Goal: Information Seeking & Learning: Learn about a topic

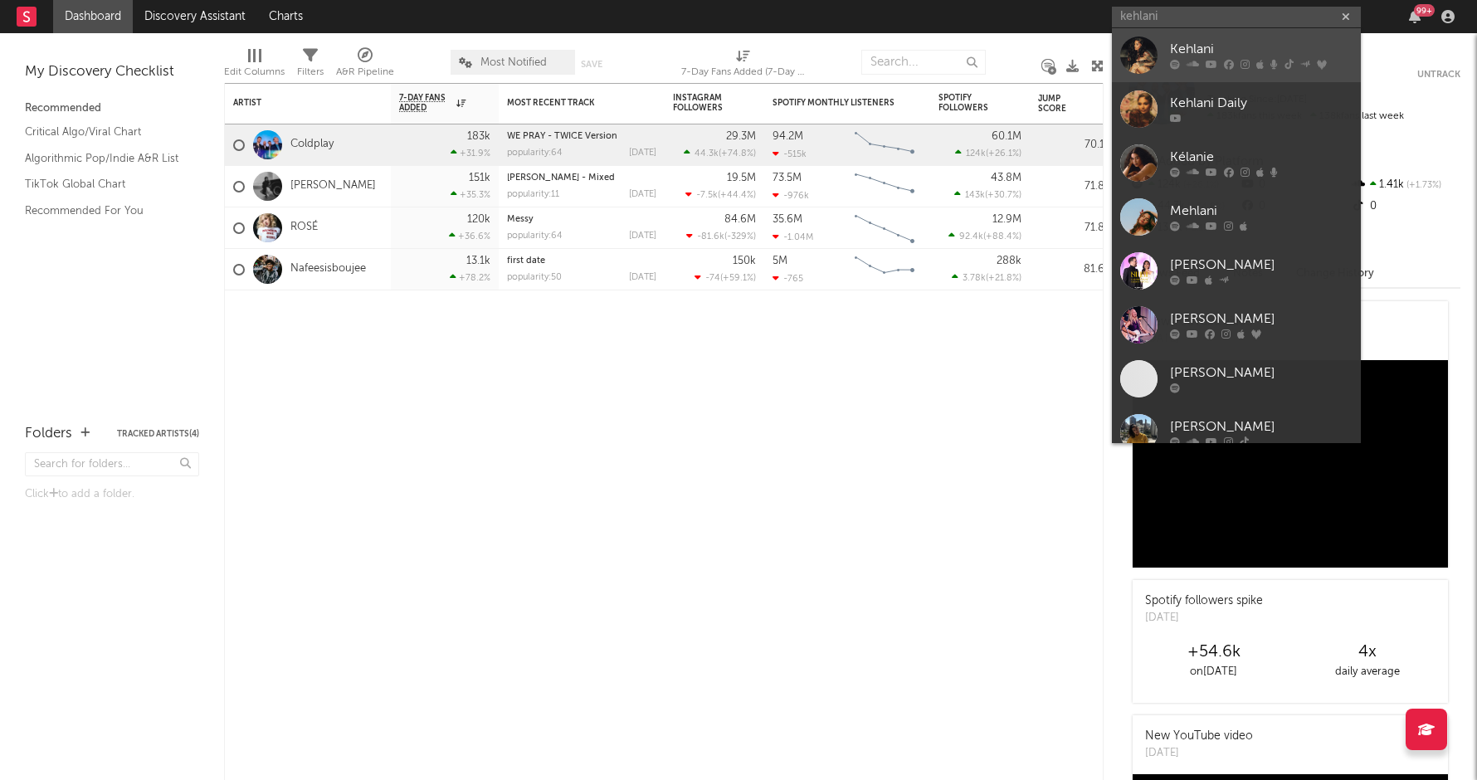
type input "kehlani"
click at [1207, 43] on div "Kehlani" at bounding box center [1261, 50] width 183 height 20
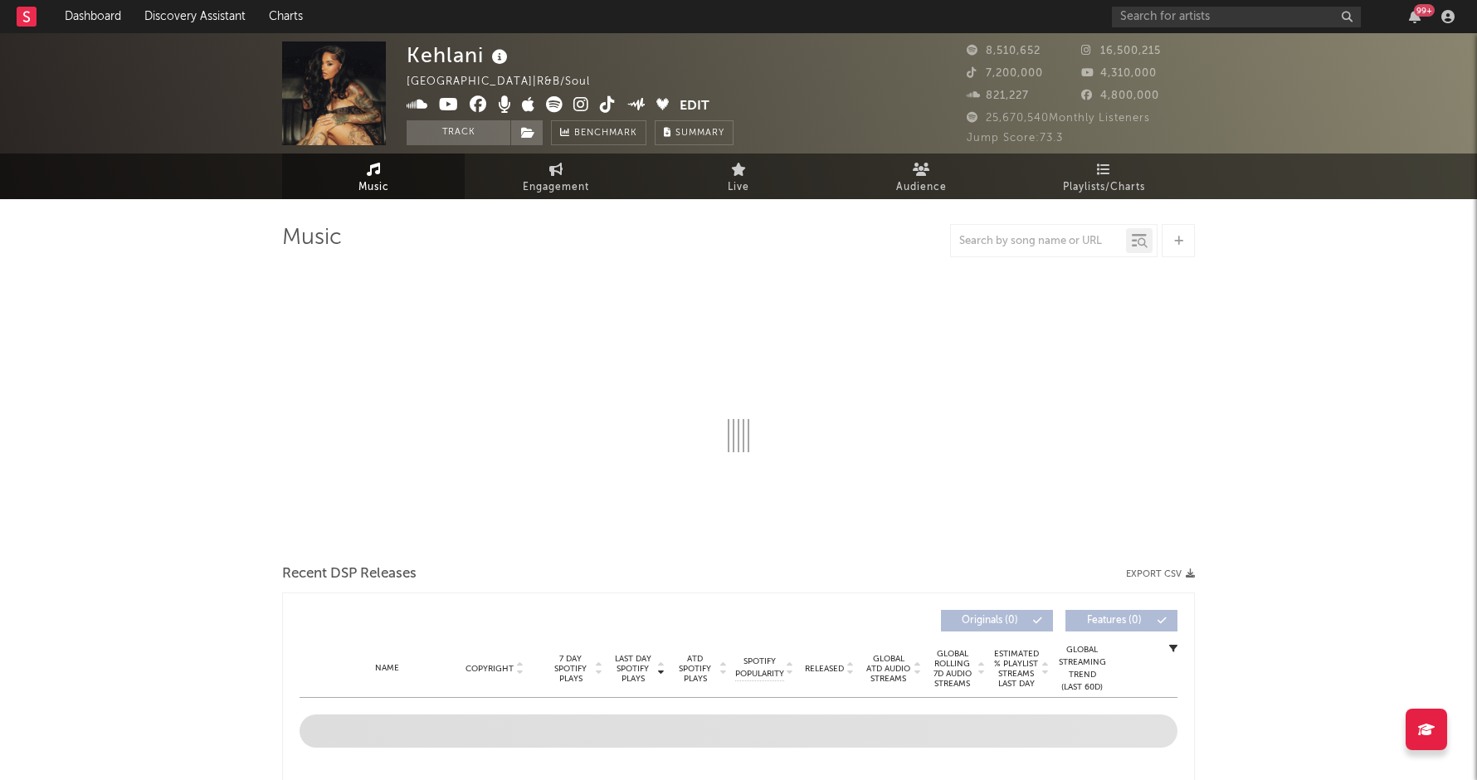
select select "6m"
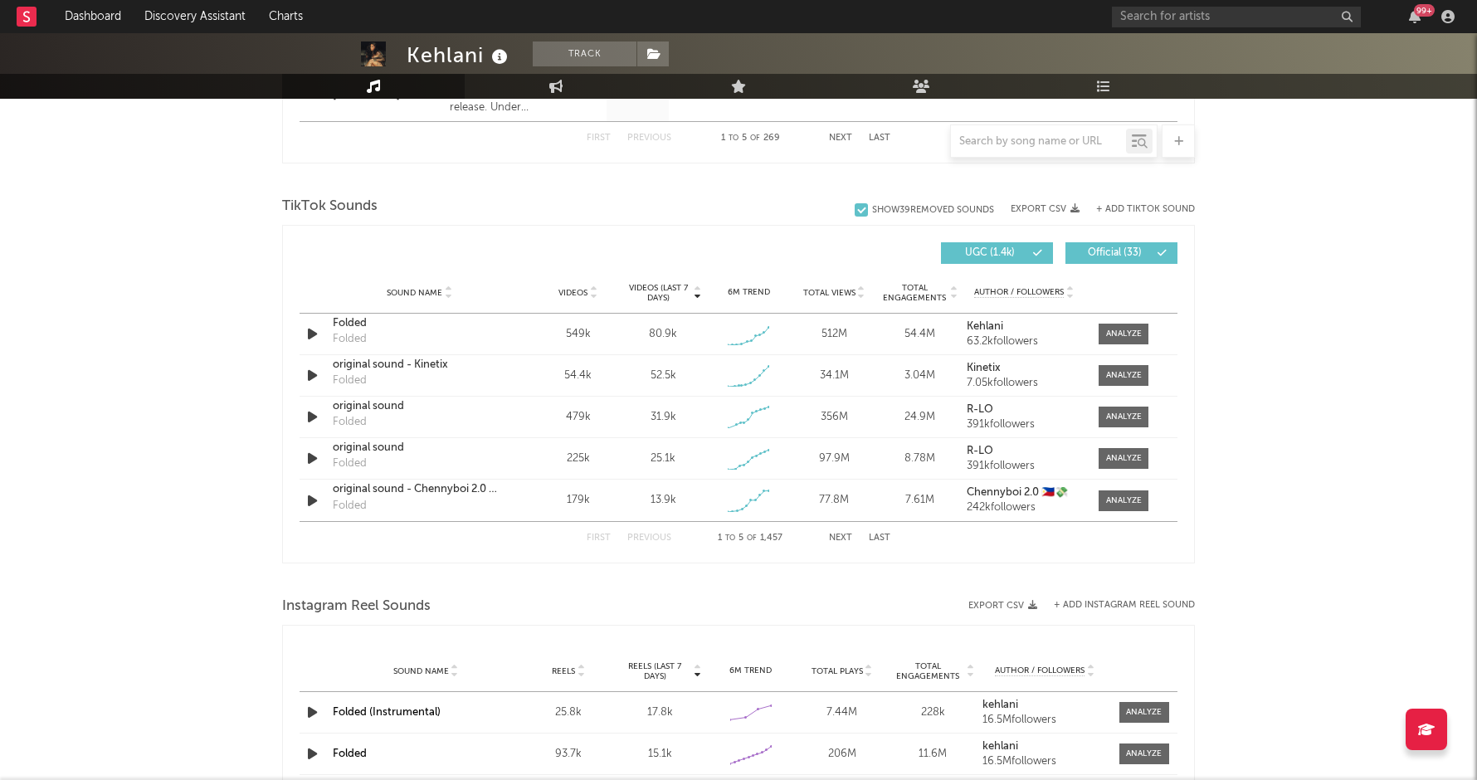
scroll to position [1042, 0]
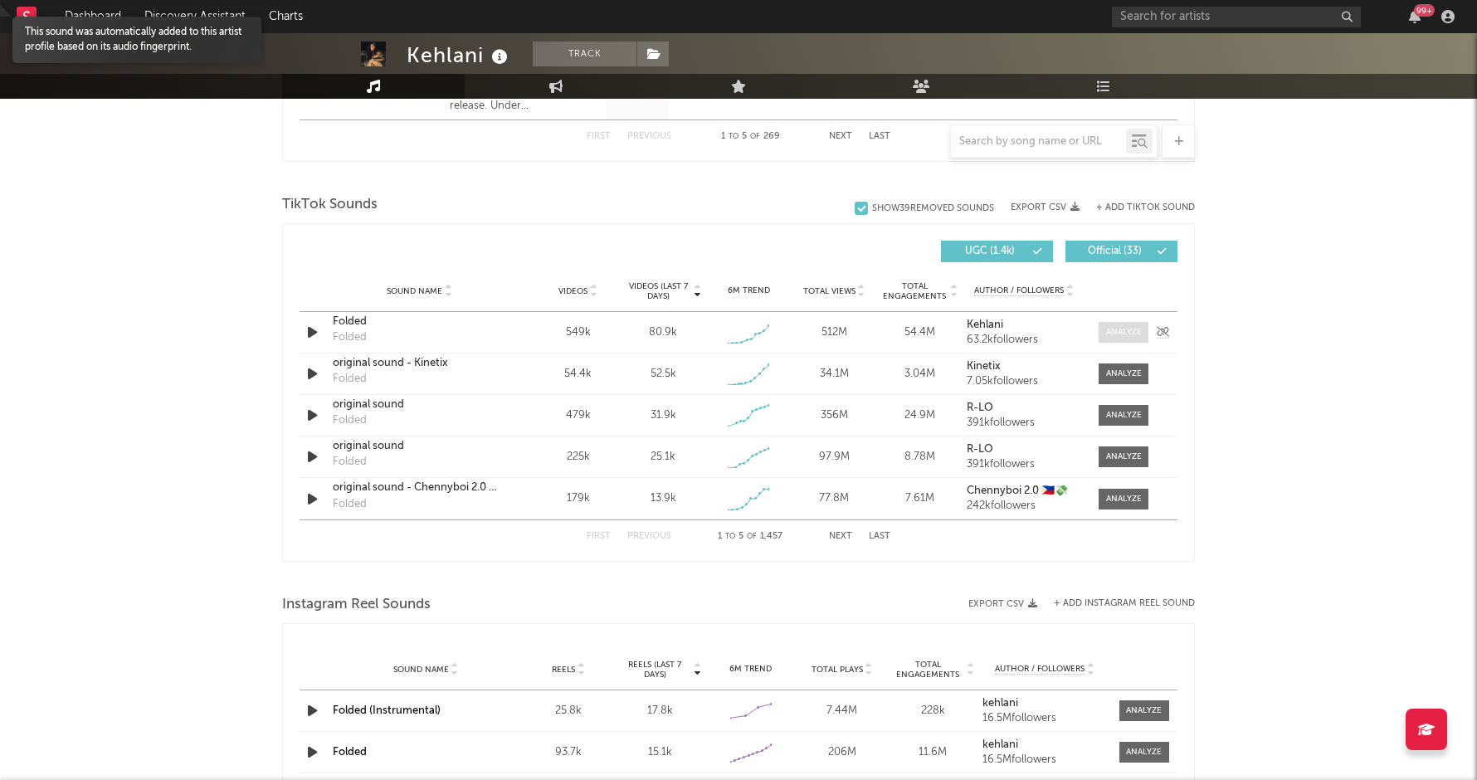
click at [1125, 327] on div at bounding box center [1124, 332] width 36 height 12
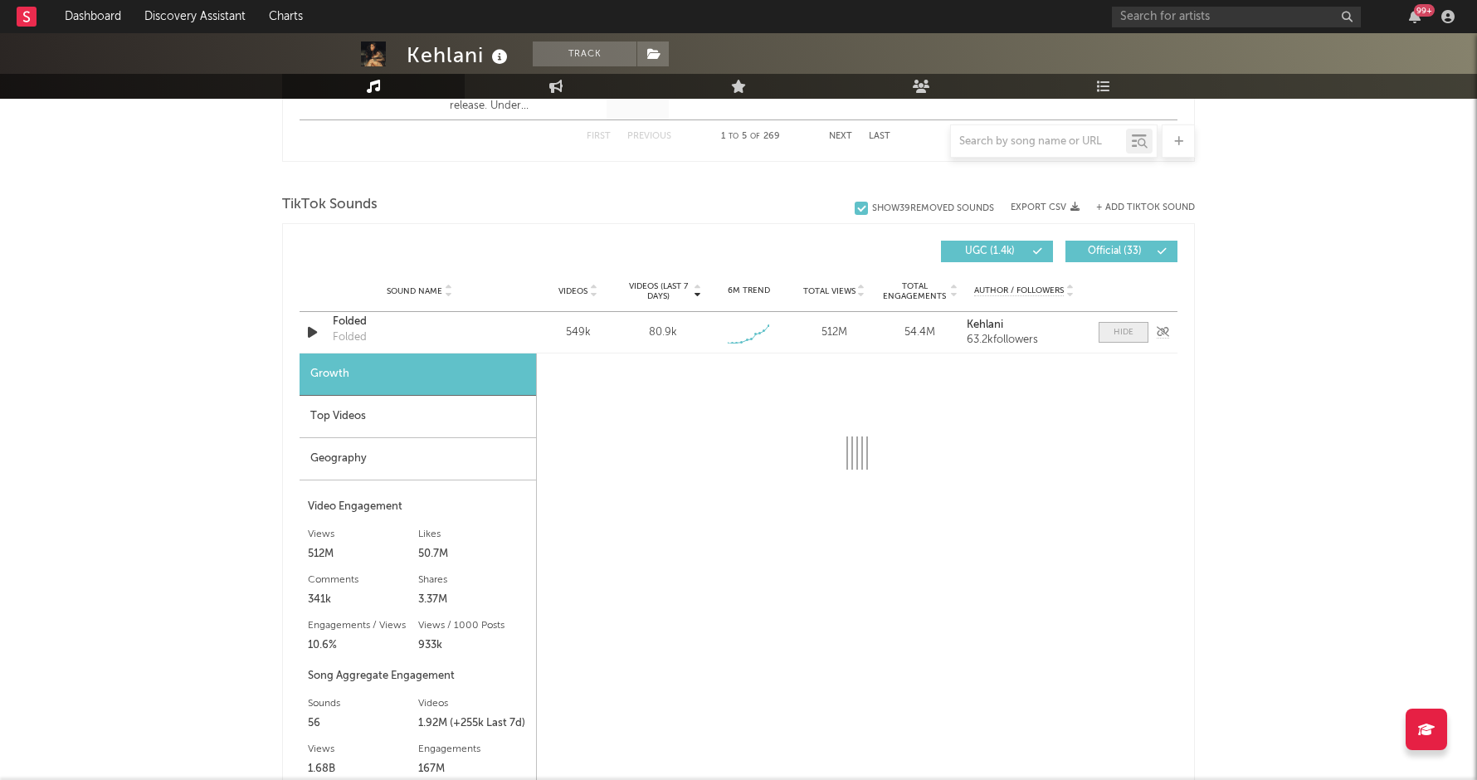
select select "1w"
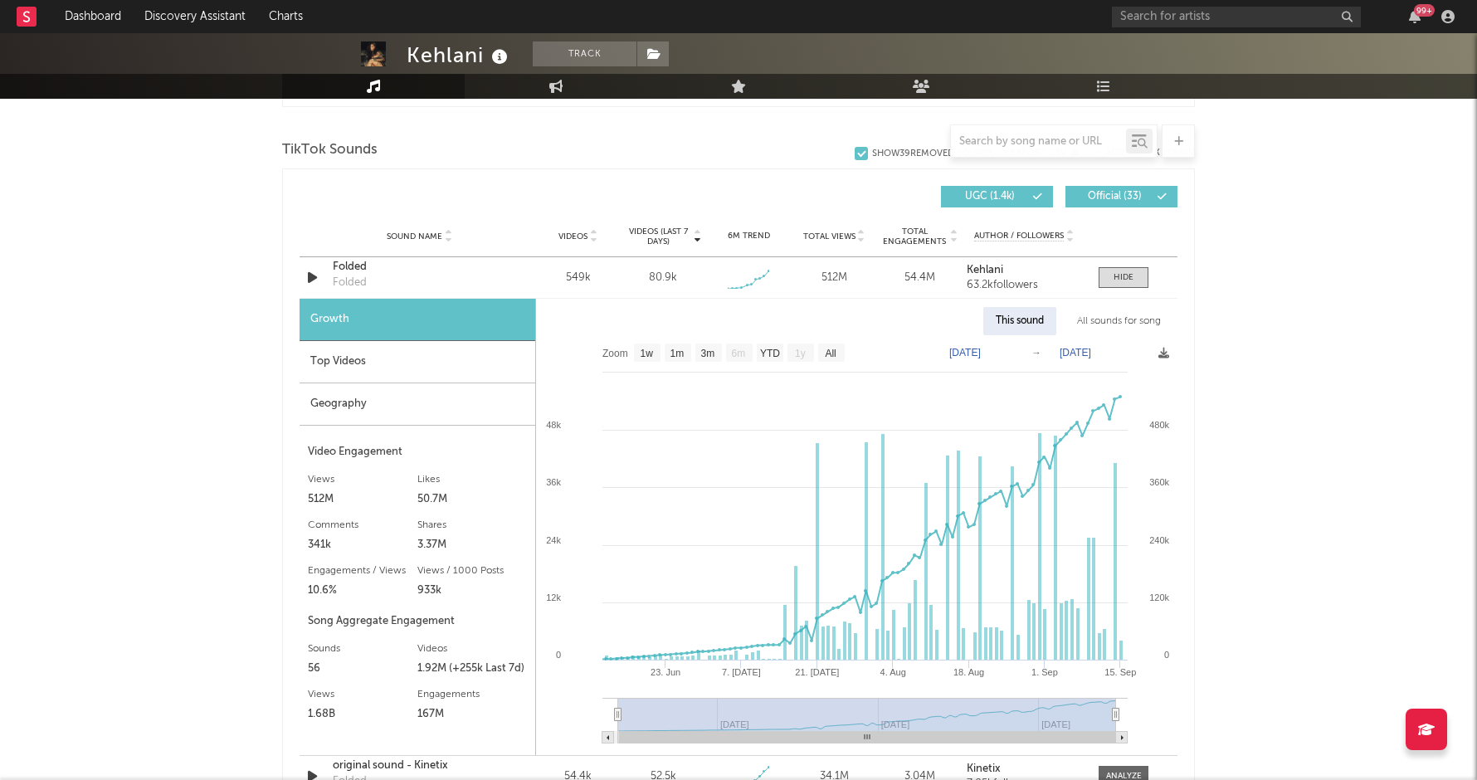
scroll to position [1102, 0]
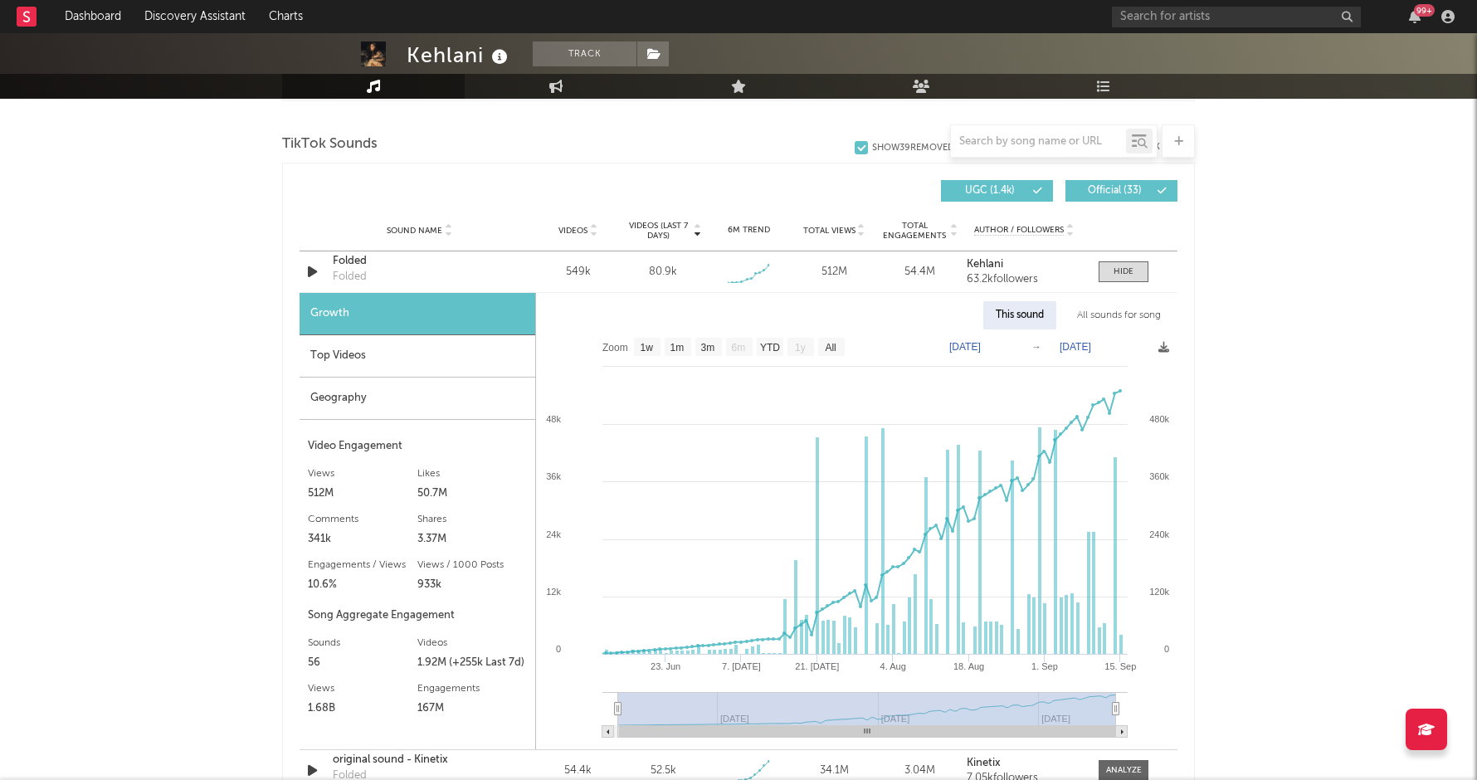
click at [1036, 316] on div "This sound" at bounding box center [1019, 315] width 73 height 28
click at [1012, 311] on div "This sound" at bounding box center [1019, 315] width 73 height 28
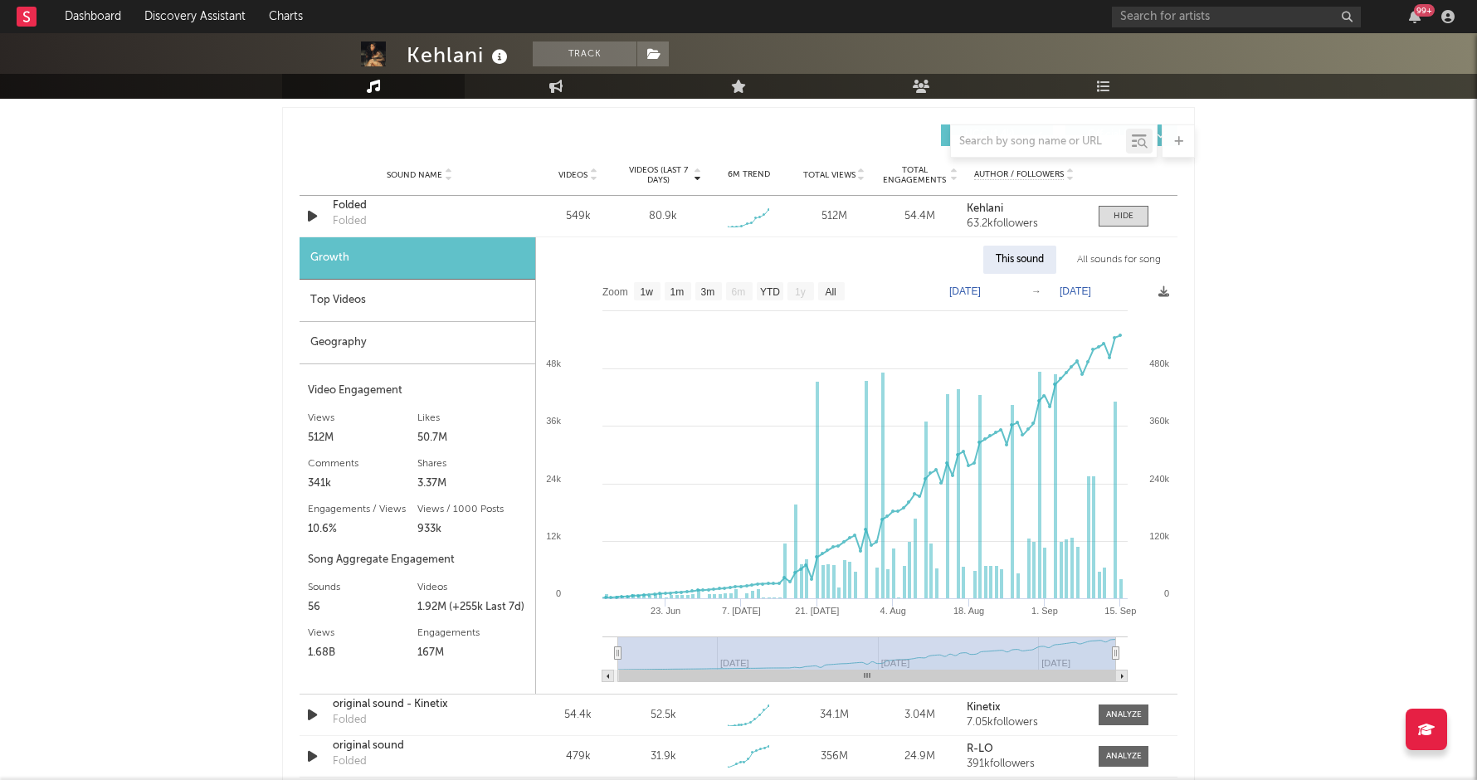
scroll to position [1160, 0]
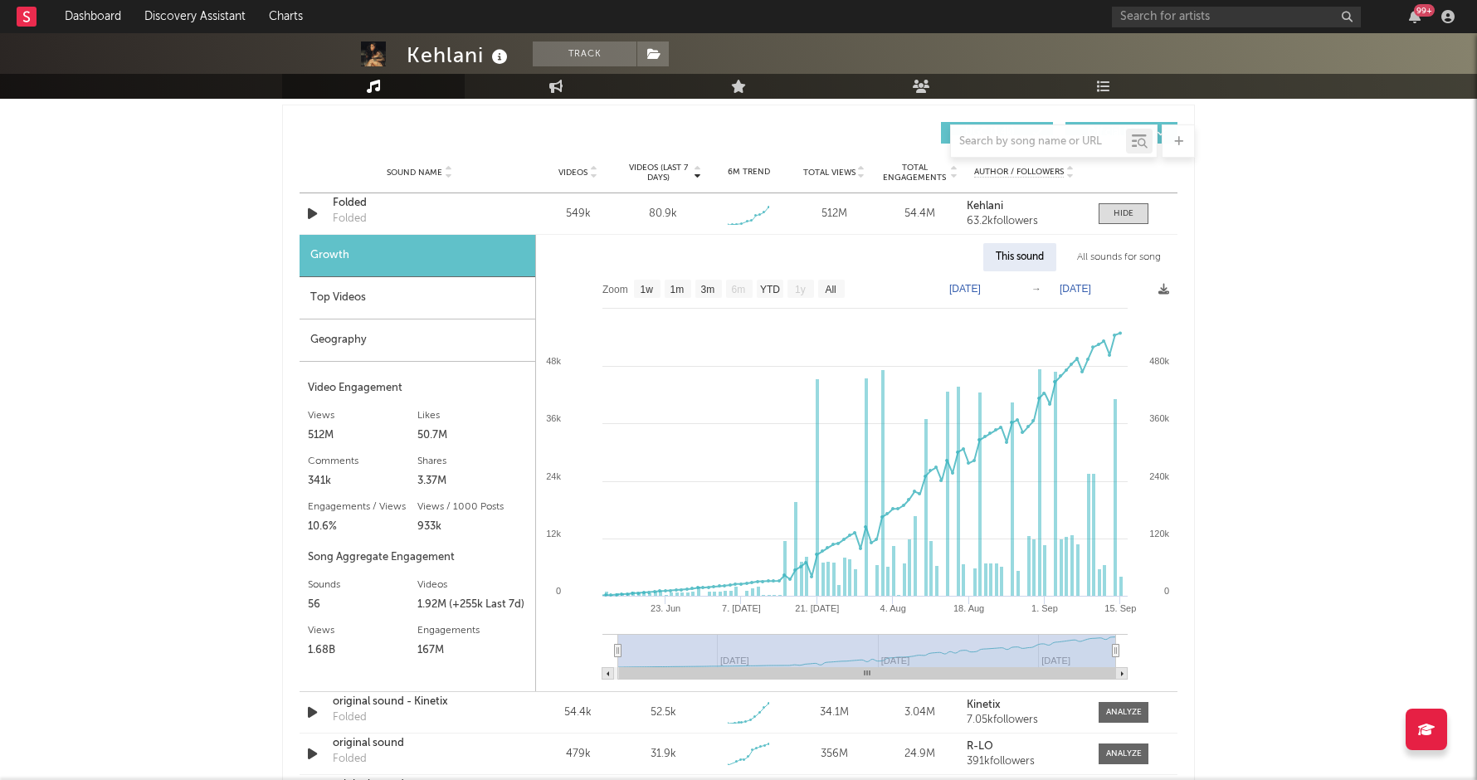
click at [1281, 247] on div "Kehlani Track [GEOGRAPHIC_DATA] | R&B/Soul Edit Track Benchmark Summary 8,510,6…" at bounding box center [738, 355] width 1477 height 2964
